Goal: Task Accomplishment & Management: Use online tool/utility

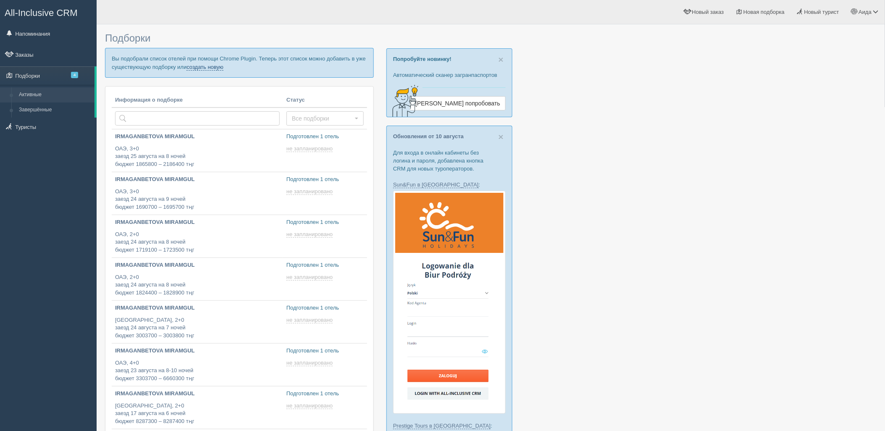
click at [224, 67] on link "создать новую" at bounding box center [205, 67] width 37 height 7
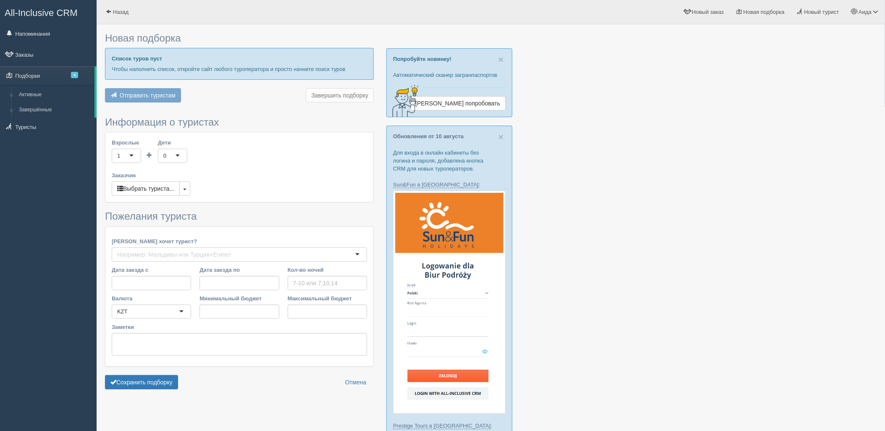
type input "7-8"
type input "919400"
type input "929300"
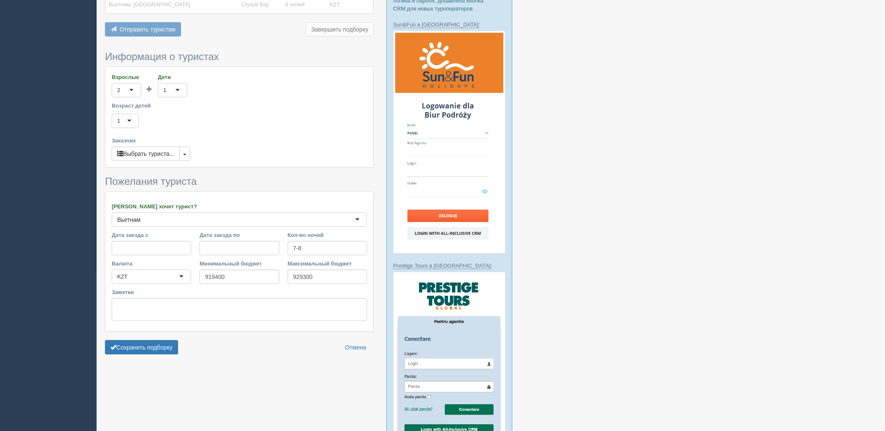
scroll to position [261, 0]
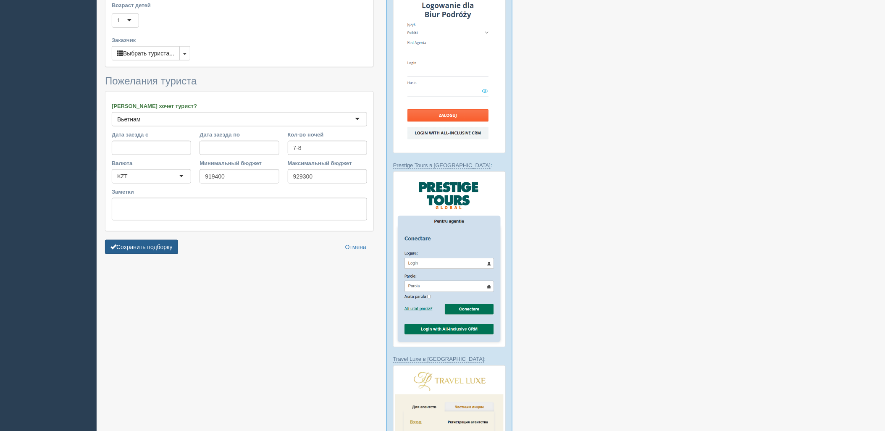
click at [160, 245] on button "Сохранить подборку" at bounding box center [141, 247] width 73 height 14
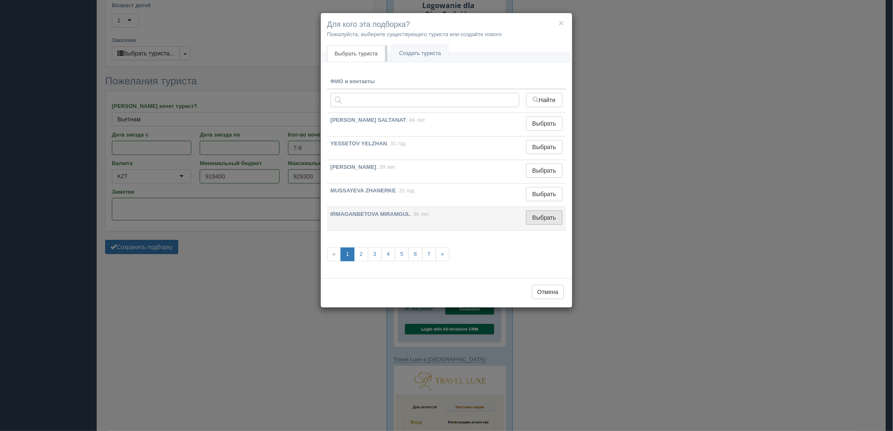
click at [544, 221] on button "Выбрать" at bounding box center [544, 218] width 37 height 14
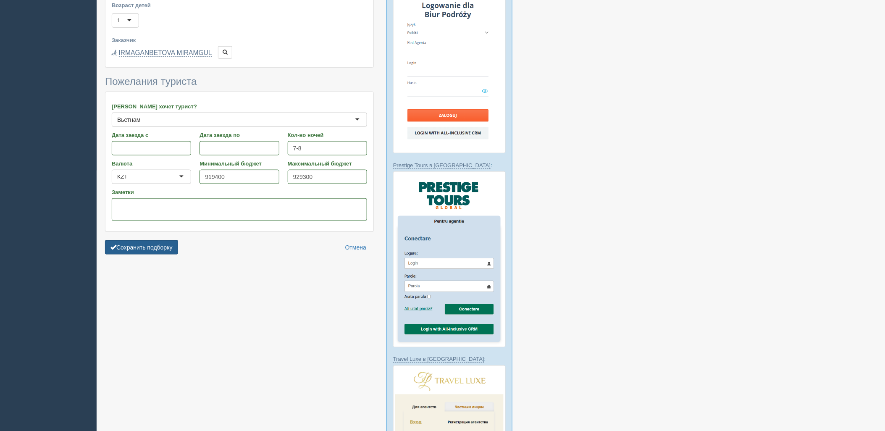
click at [163, 245] on button "Сохранить подборку" at bounding box center [141, 247] width 73 height 14
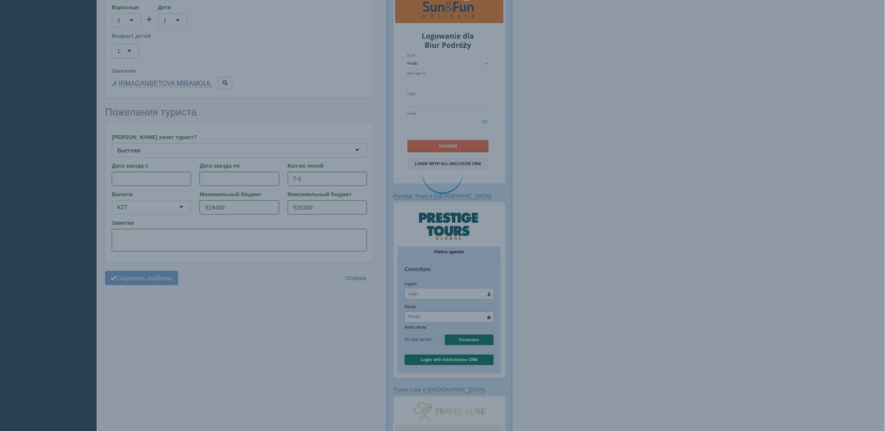
scroll to position [213, 0]
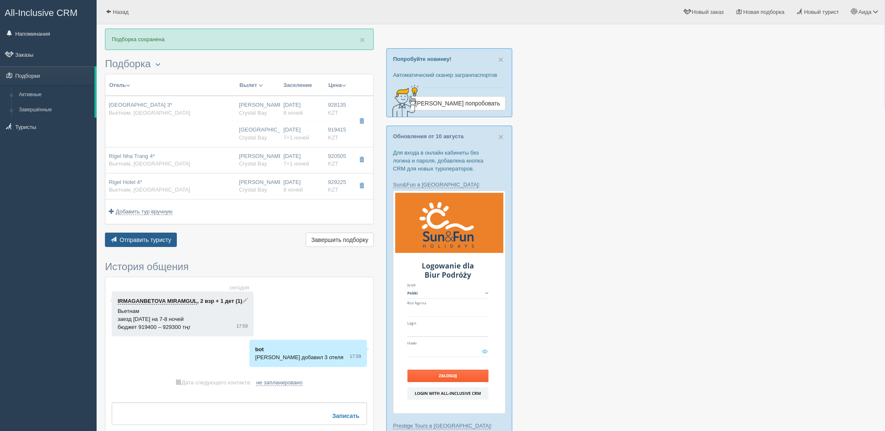
click at [150, 233] on button "Отправить туристу Отправить" at bounding box center [141, 240] width 72 height 14
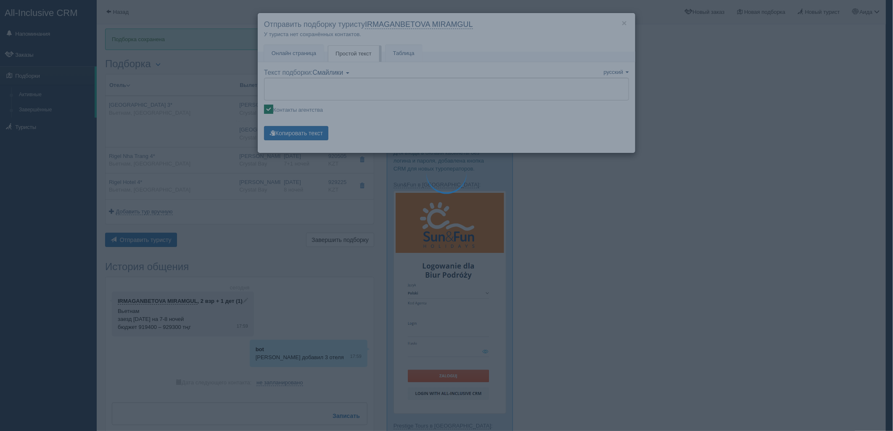
type textarea "🌞 Loremi dolo! Sitametcon Adi elitseddoei temporinc utlabore: 🌎 Etdolor, Magnaa…"
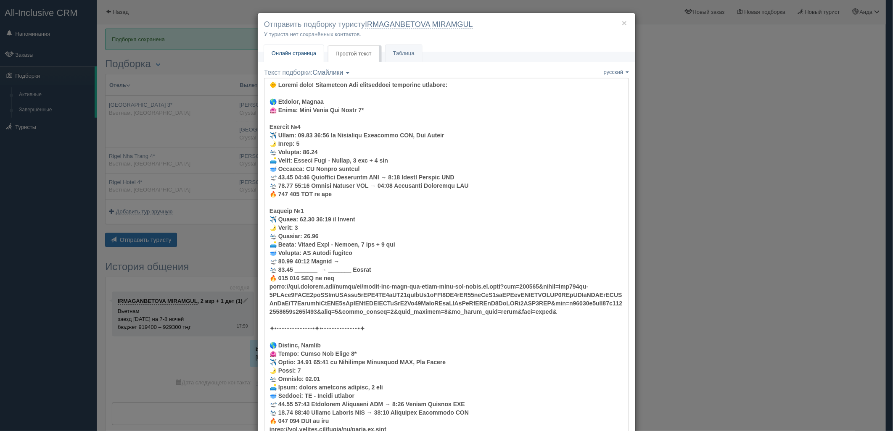
click at [300, 58] on link "Онлайн страница Онлайн" at bounding box center [294, 53] width 60 height 17
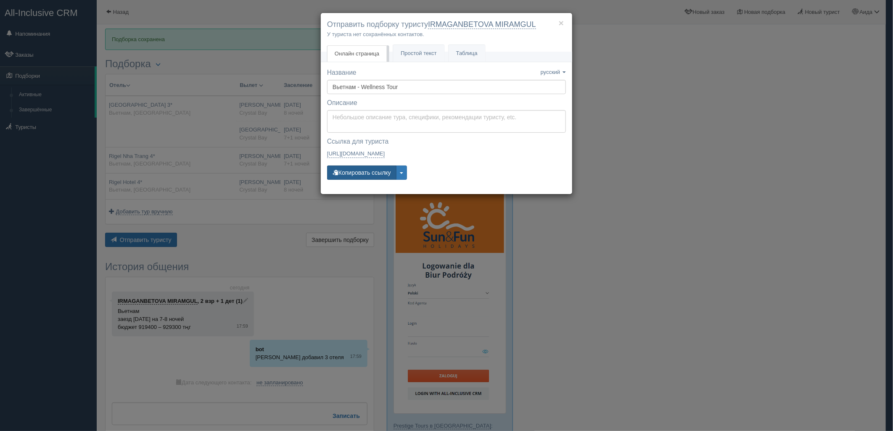
click at [356, 169] on button "Копировать ссылку" at bounding box center [361, 173] width 69 height 14
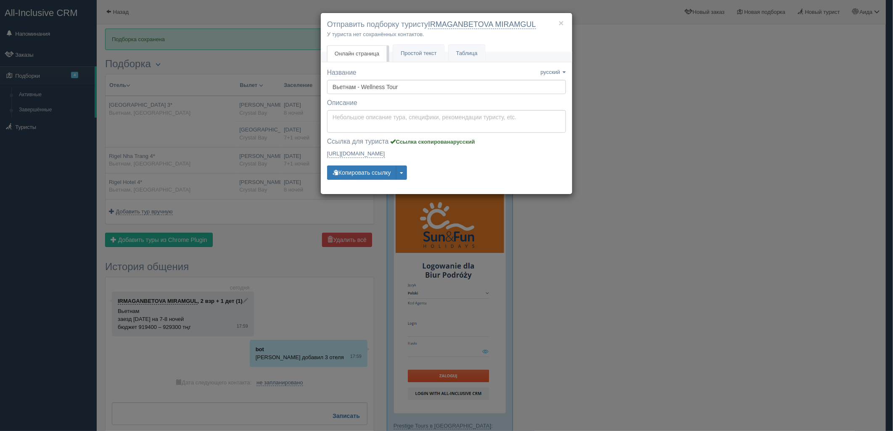
click at [728, 225] on div "× Отправить подборку туристу IRMAGANBETOVA MIRAMGUL У туриста нет сохранённых к…" at bounding box center [446, 215] width 893 height 431
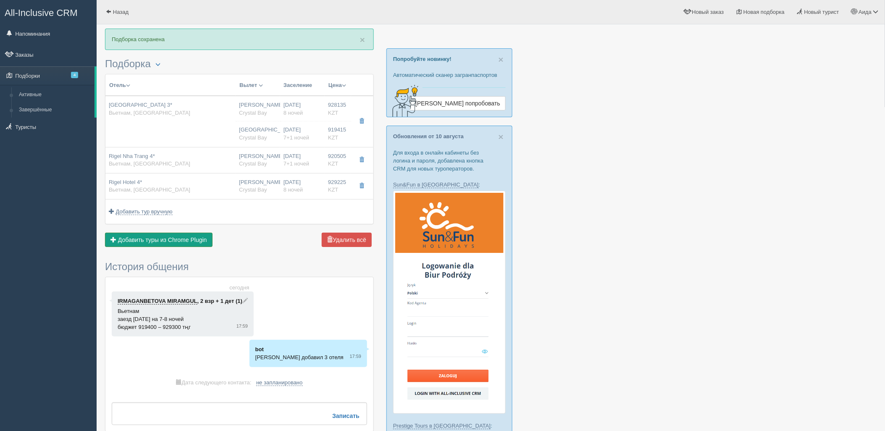
click at [184, 239] on span "Добавить туры из Chrome Plugin" at bounding box center [162, 240] width 89 height 7
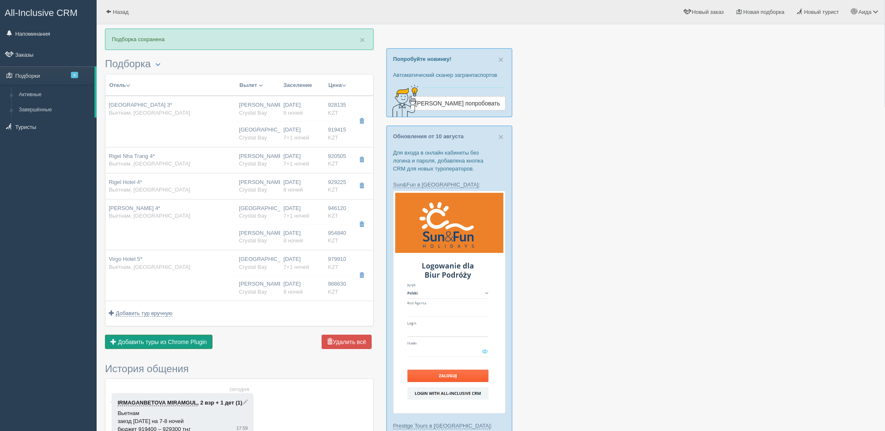
click at [154, 338] on button "Добавить из Plugin Добавить туры из Chrome Plugin" at bounding box center [159, 342] width 108 height 14
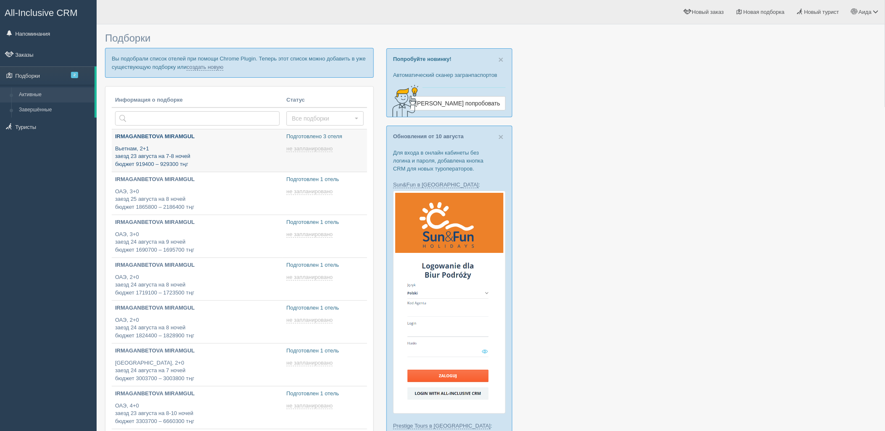
type input "2025-08-13 18:55"
click at [213, 69] on link "создать новую" at bounding box center [205, 67] width 37 height 7
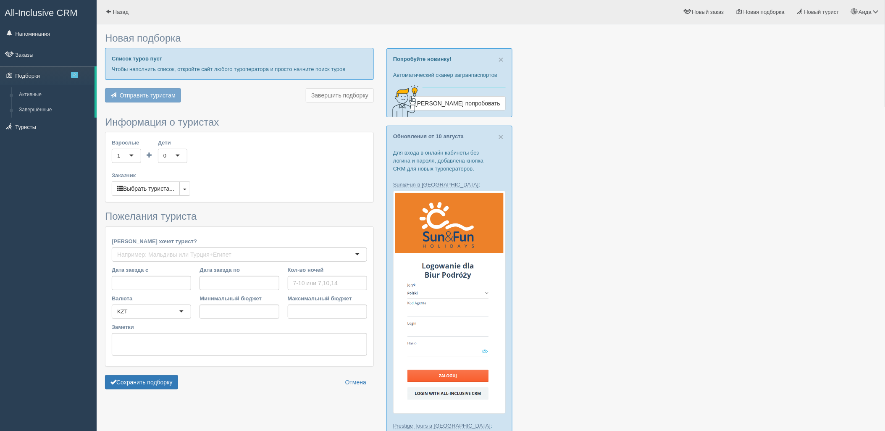
type input "8"
type input "1719100"
type input "1723500"
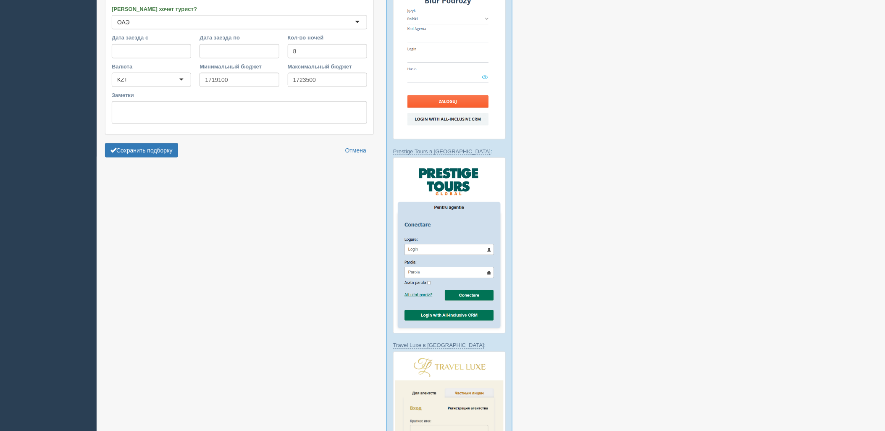
scroll to position [288, 0]
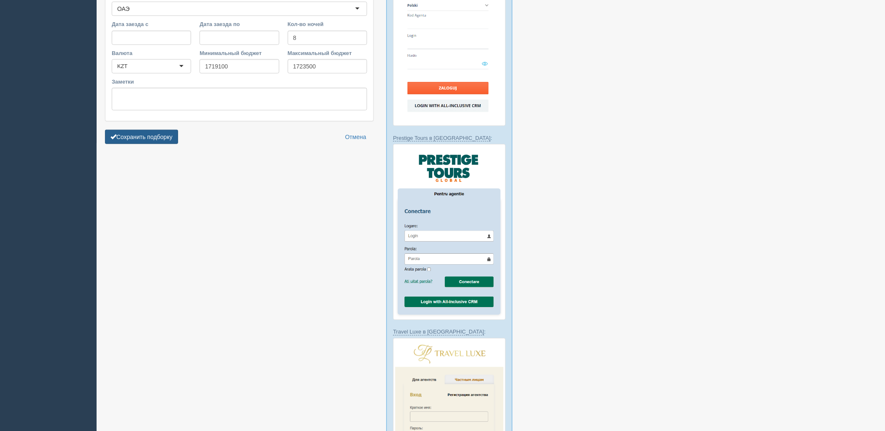
click at [161, 129] on form "Информация о туристах Взрослые 2 2 1 2 3 4 5 6 7 8 9 10 11 12 13 14 15 16 17 18…" at bounding box center [239, 9] width 269 height 277
click at [180, 145] on form "Информация о туристах Взрослые 2 2 1 2 3 4 5 6 7 8 9 10 11 12 13 14 15 16 17 18…" at bounding box center [239, 9] width 269 height 277
click at [171, 140] on button "Сохранить подборку" at bounding box center [141, 137] width 73 height 14
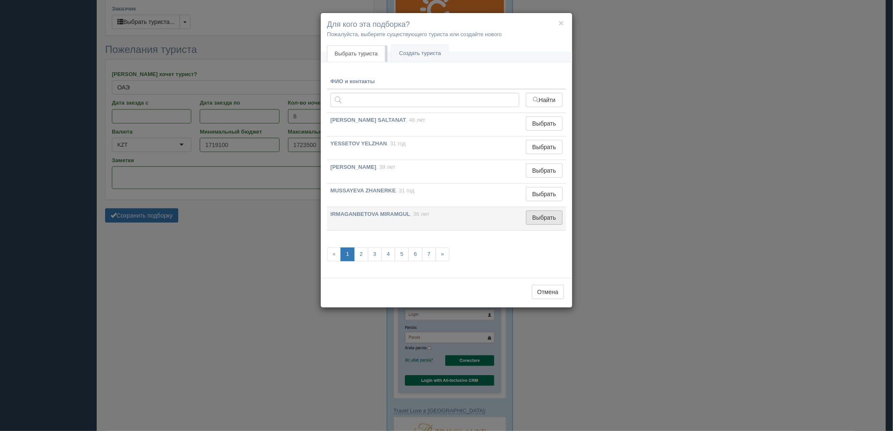
click at [561, 213] on button "Выбрать" at bounding box center [544, 218] width 37 height 14
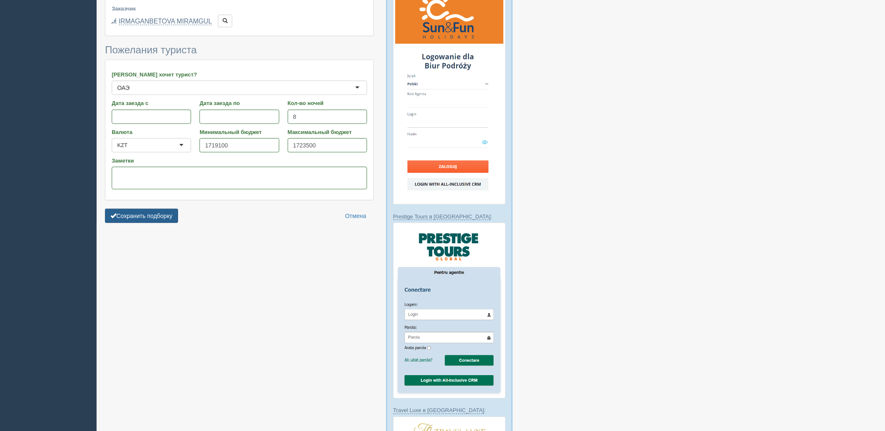
click at [146, 214] on button "Сохранить подборку" at bounding box center [141, 216] width 73 height 14
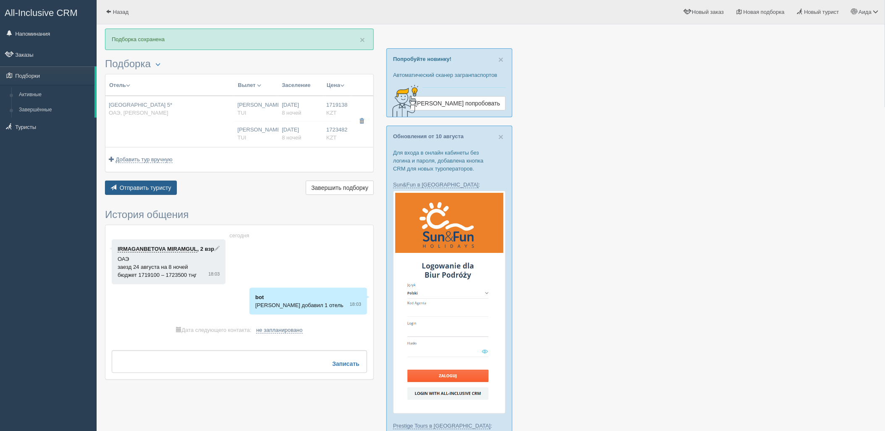
click at [161, 183] on button "Отправить туристу Отправить" at bounding box center [141, 188] width 72 height 14
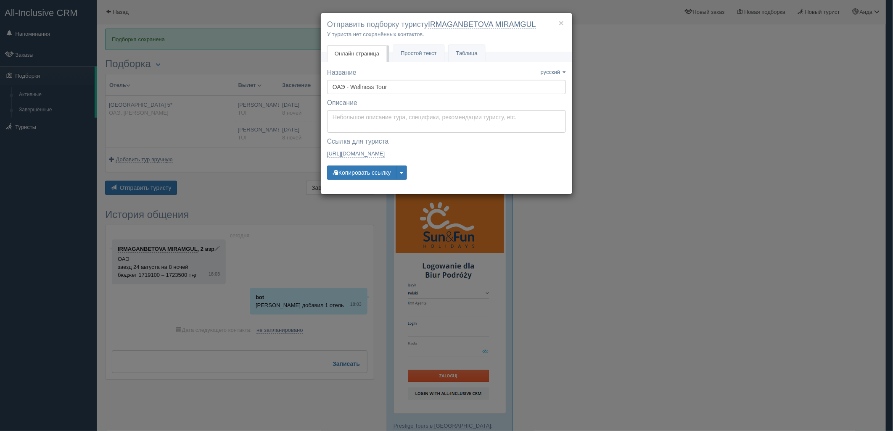
click at [648, 127] on div "× Отправить подборку туристу IRMAGANBETOVA MIRAMGUL У туриста нет сохранённых к…" at bounding box center [446, 215] width 893 height 431
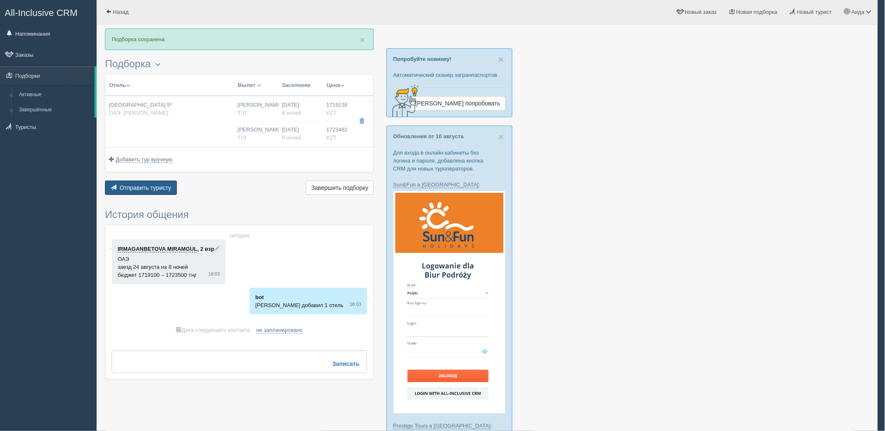
click at [263, 126] on div "[PERSON_NAME] [GEOGRAPHIC_DATA]" at bounding box center [257, 134] width 38 height 16
type input "[GEOGRAPHIC_DATA] 5*"
type input "[URL][DOMAIN_NAME]"
type input "ОАЭ"
type input "[PERSON_NAME]"
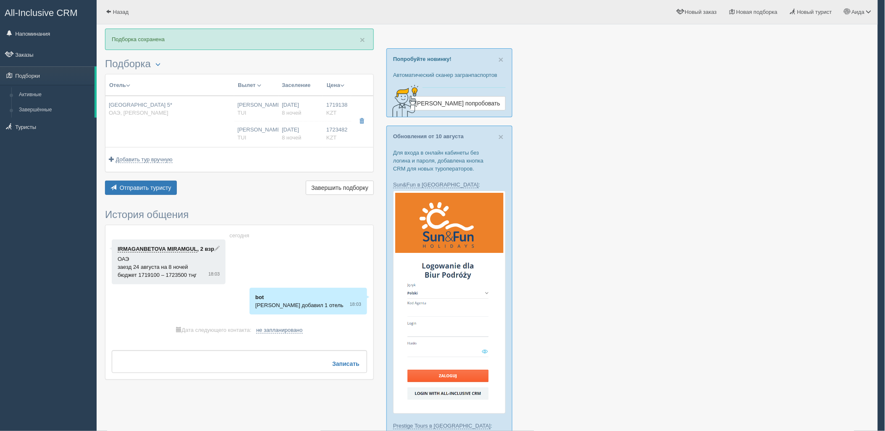
type input "1719138.00"
type input "[PERSON_NAME]"
type input "Дубай DXB"
type input "07:10"
type input "10:55"
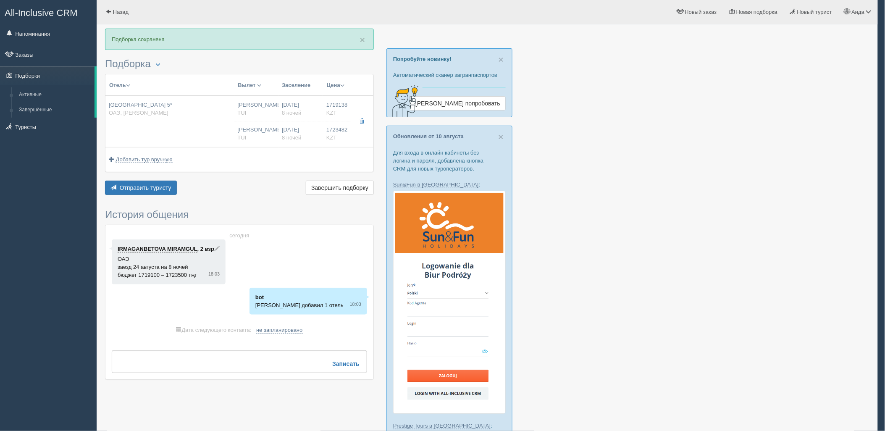
type input "Air Astana"
type input "11:55"
type input "17:20"
type input "8"
type input "Palm Deluxe Room, Queen"
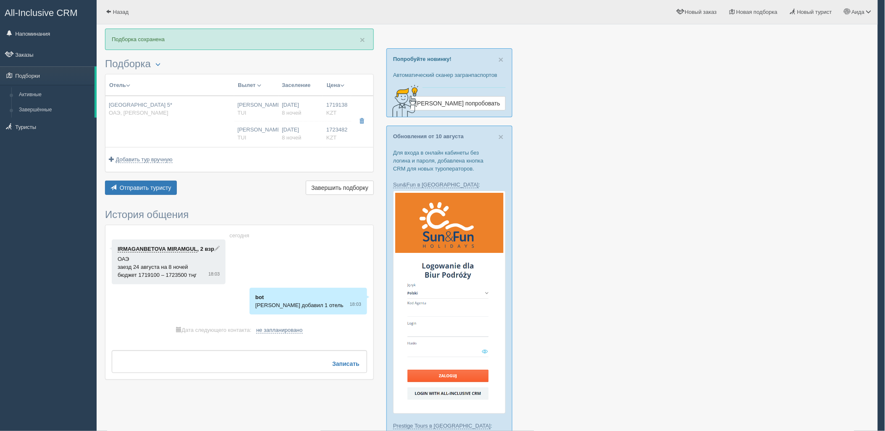
type input "Half Board Dine Around"
type input "TUI"
type input "[URL][DOMAIN_NAME]"
type input "1723482.00"
type input "[PERSON_NAME]"
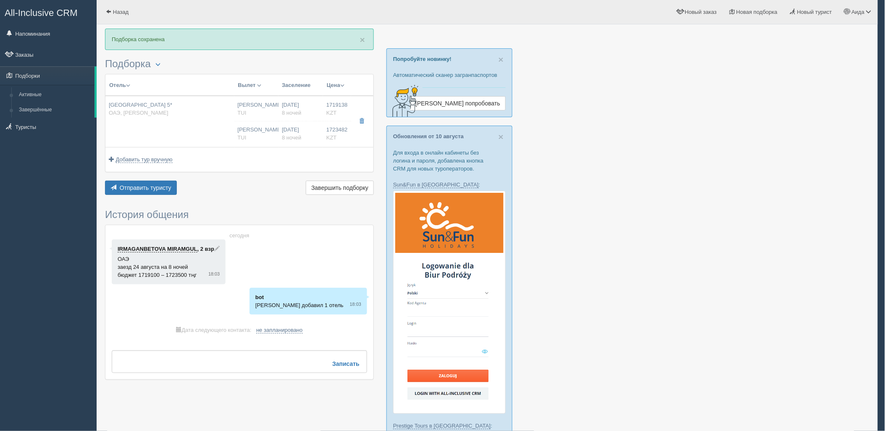
type input "Дубай DXB"
type input "07:10"
type input "10:55"
type input "Air Astana"
type input "11:55"
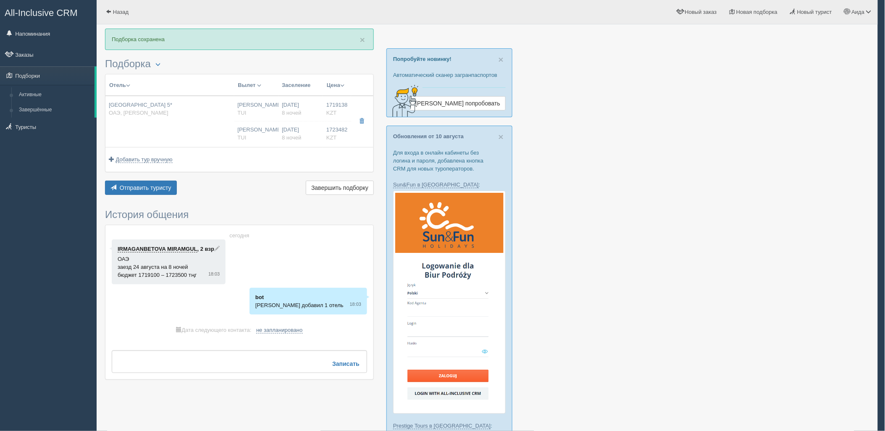
type input "17:20"
type input "8"
type input "Palm Deluxe Room, Queen"
type input "Half Board Dine Around"
type input "TUI"
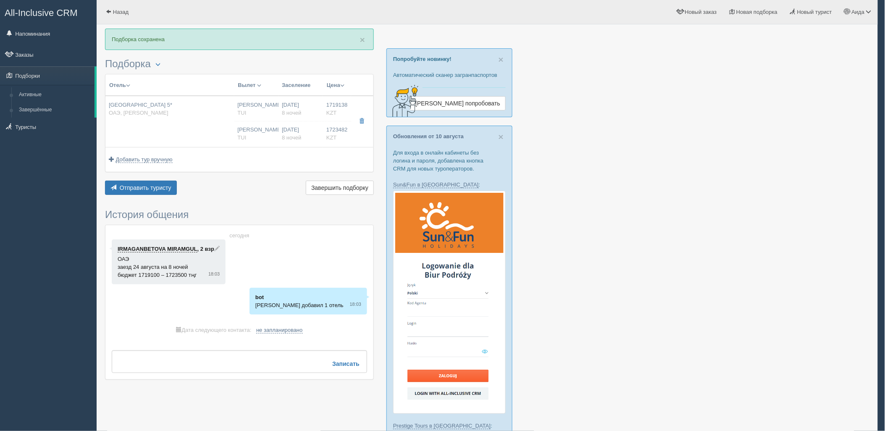
type input "[URL][DOMAIN_NAME]"
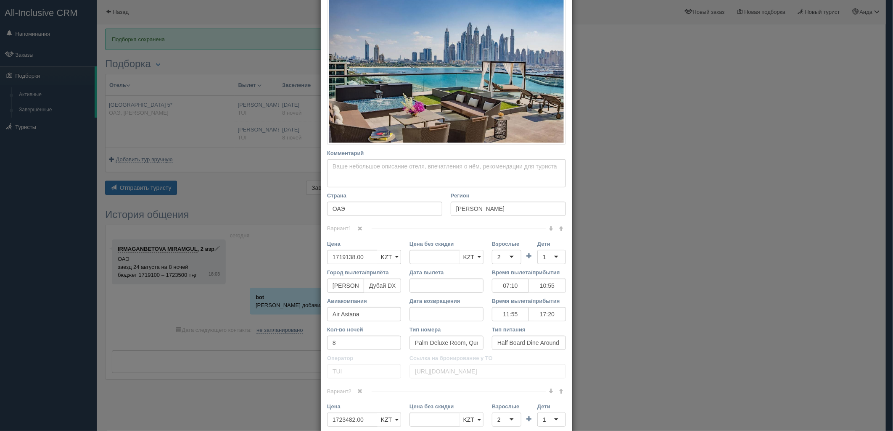
scroll to position [146, 0]
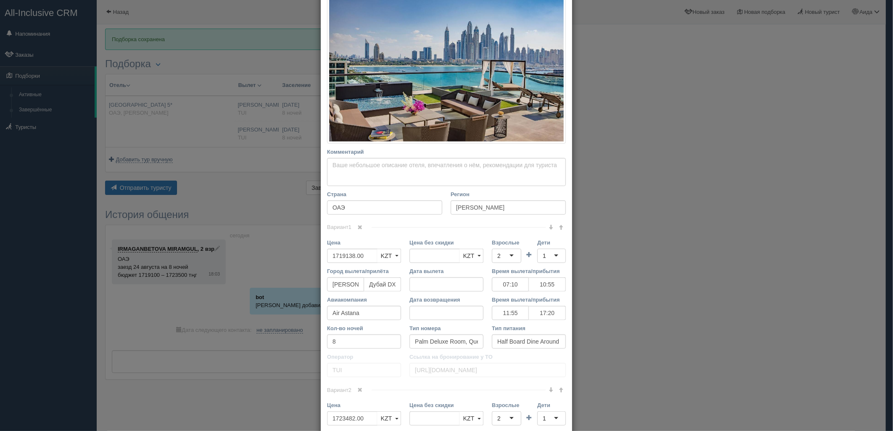
click at [358, 227] on span at bounding box center [360, 227] width 5 height 5
click at [513, 257] on div "2" at bounding box center [506, 256] width 29 height 14
click at [547, 257] on div "1" at bounding box center [551, 256] width 29 height 14
drag, startPoint x: 369, startPoint y: 255, endPoint x: 292, endPoint y: 263, distance: 77.7
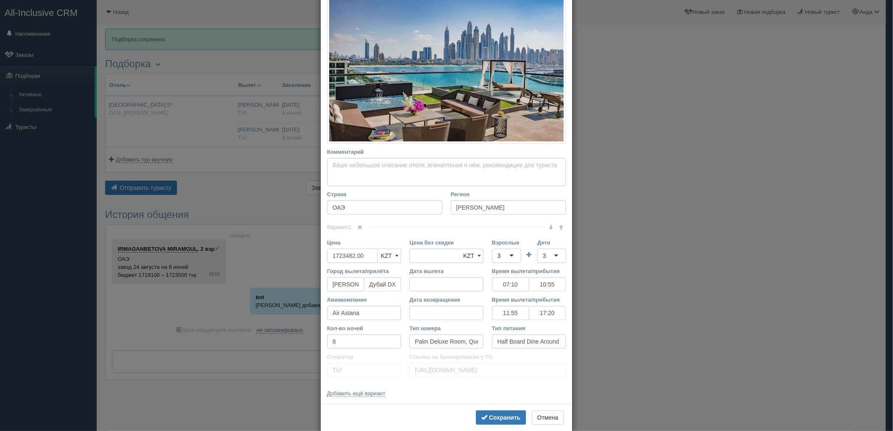
click at [293, 263] on div "× Редактировать тур Название отеля [GEOGRAPHIC_DATA] 5* Ссылка на отель для тур…" at bounding box center [446, 215] width 893 height 431
type input "1723482.00"
type input "3374000"
click at [484, 417] on span "submit" at bounding box center [484, 417] width 6 height 6
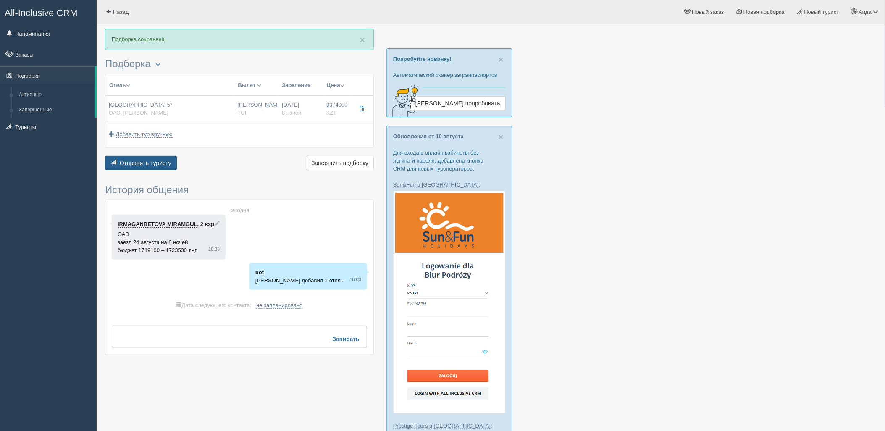
click at [166, 161] on span "Отправить туристу" at bounding box center [146, 163] width 52 height 7
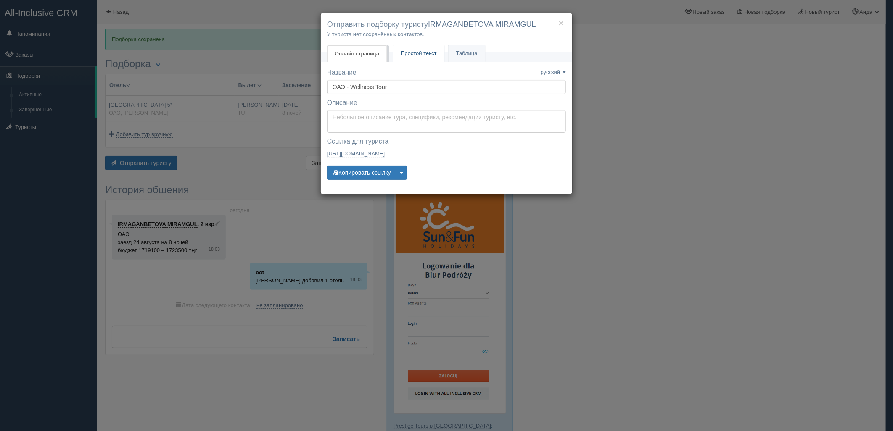
click at [408, 60] on link "Простой текст Текст" at bounding box center [418, 53] width 51 height 17
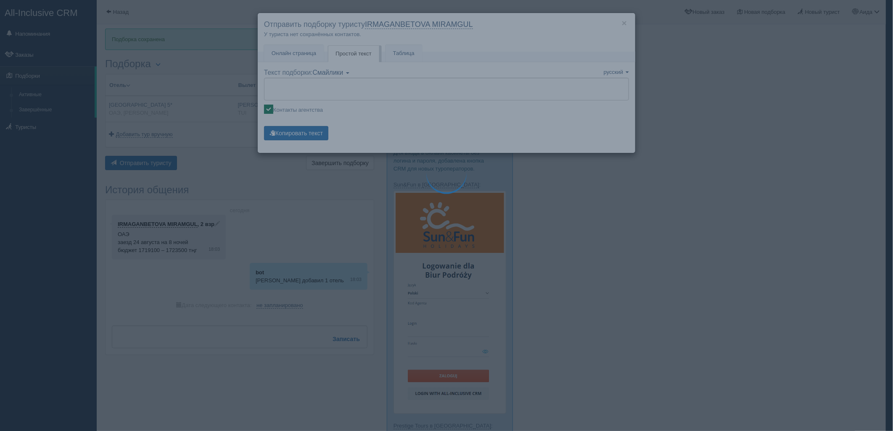
type textarea "🌞 Loremi dolo! Sitametcon Adi elitseddoei temporinc utlabore: 🌎 ETD, Magnaa Eni…"
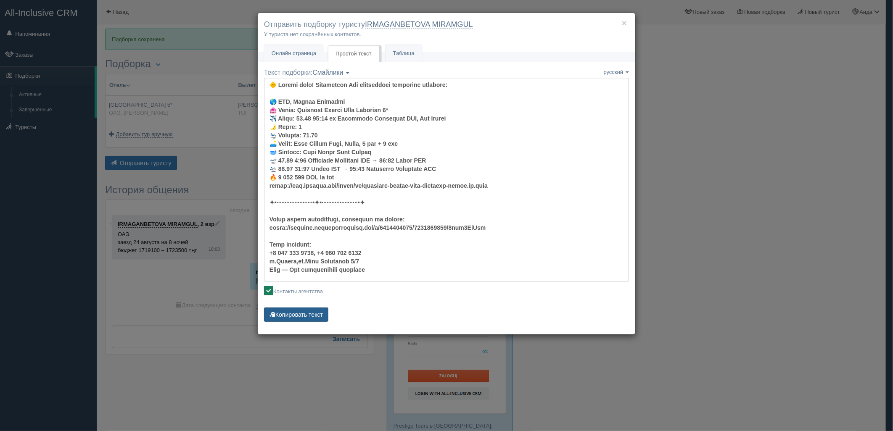
click at [316, 318] on button "Копировать текст" at bounding box center [296, 315] width 64 height 14
click at [729, 112] on div "× Отправить подборку туристу IRMAGANBETOVA MIRAMGUL У туриста нет сохранённых к…" at bounding box center [446, 215] width 893 height 431
